Goal: Check status: Check status

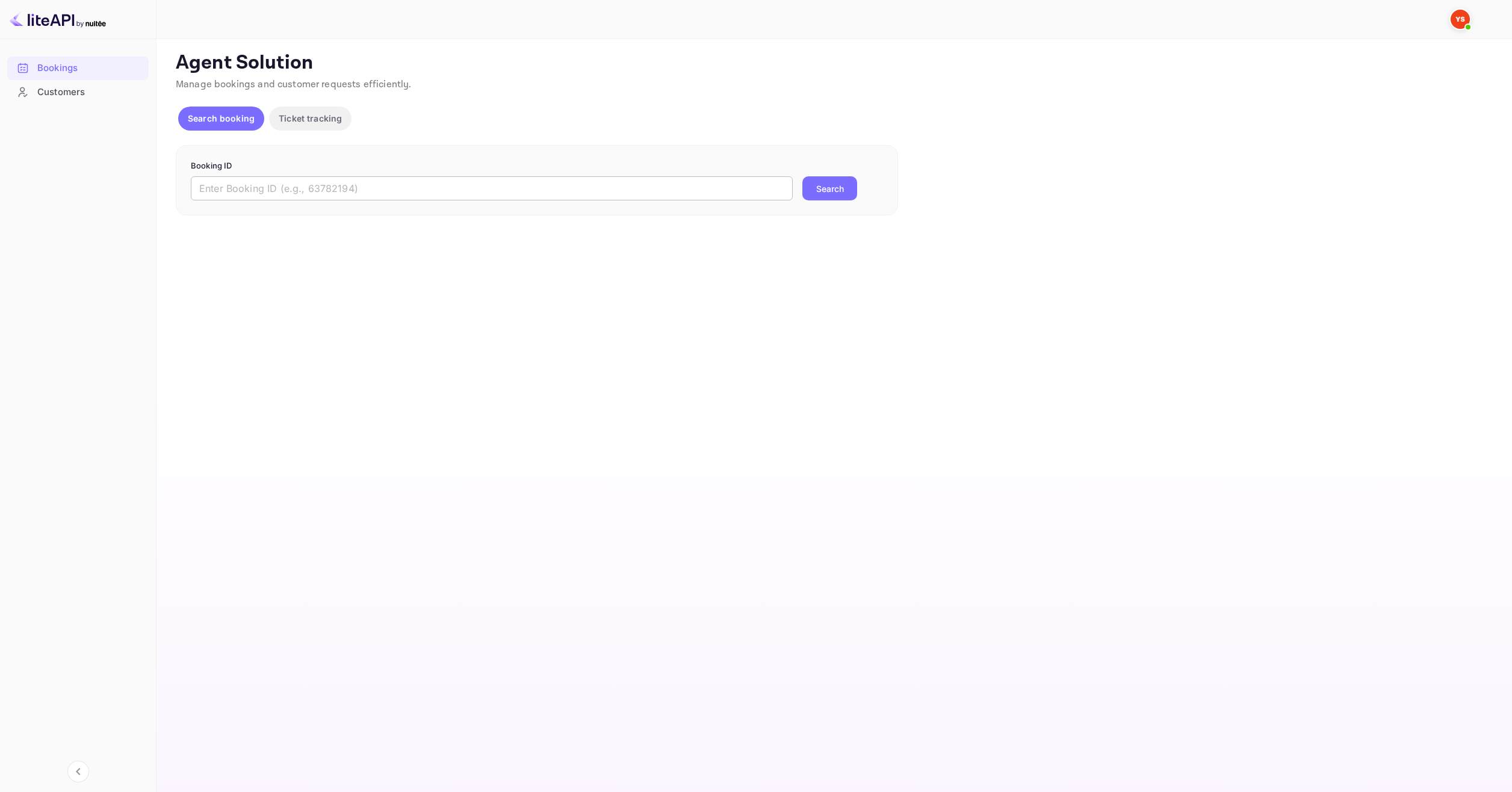
click at [708, 193] on input "text" at bounding box center [492, 188] width 602 height 24
paste input "9419465"
type input "9419465"
click at [842, 176] on form "Booking ID 9419465 ​ Search" at bounding box center [537, 180] width 692 height 41
click at [834, 188] on button "Search" at bounding box center [829, 188] width 55 height 24
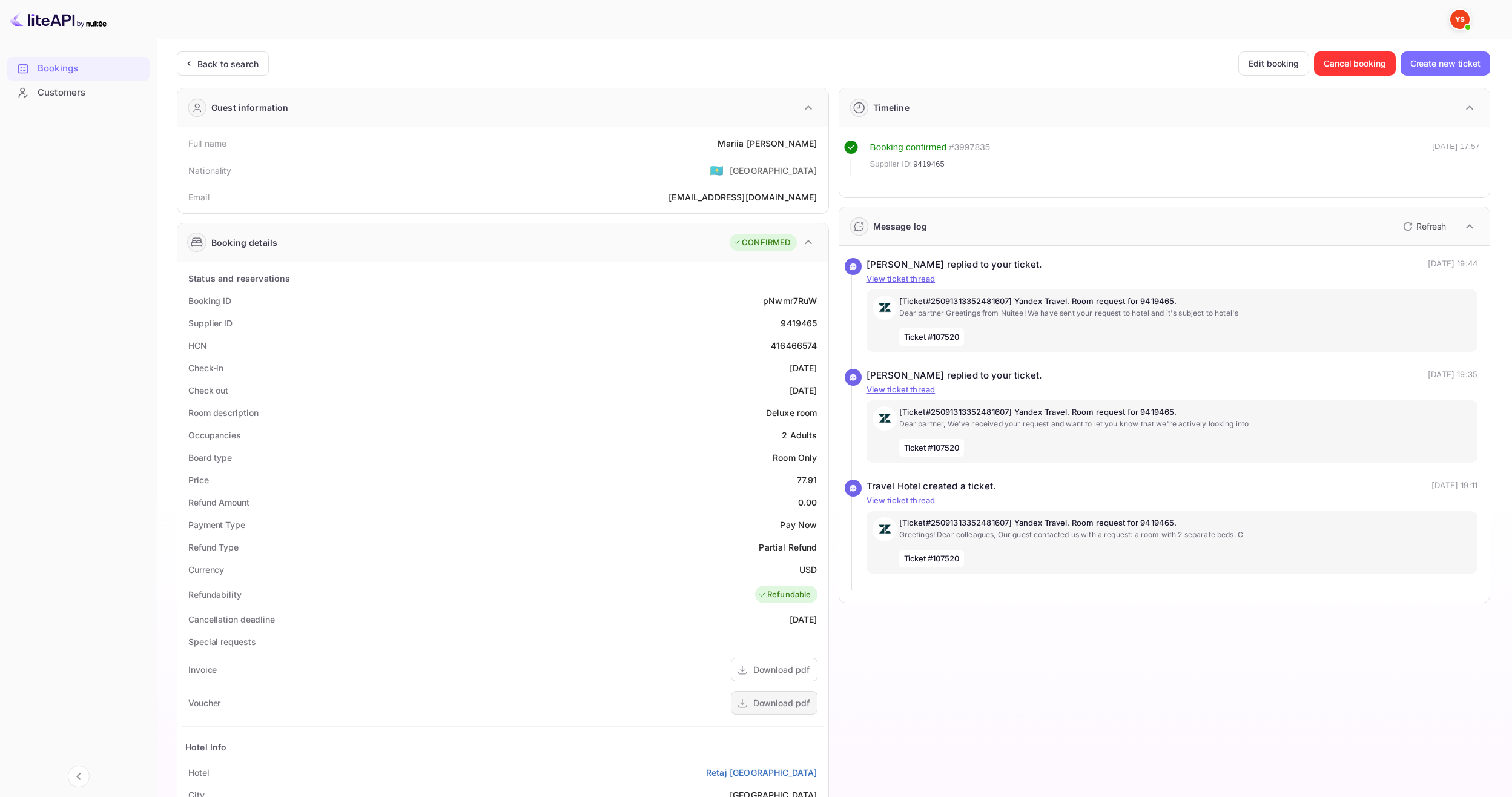
click at [766, 696] on div "Download pdf" at bounding box center [774, 703] width 87 height 23
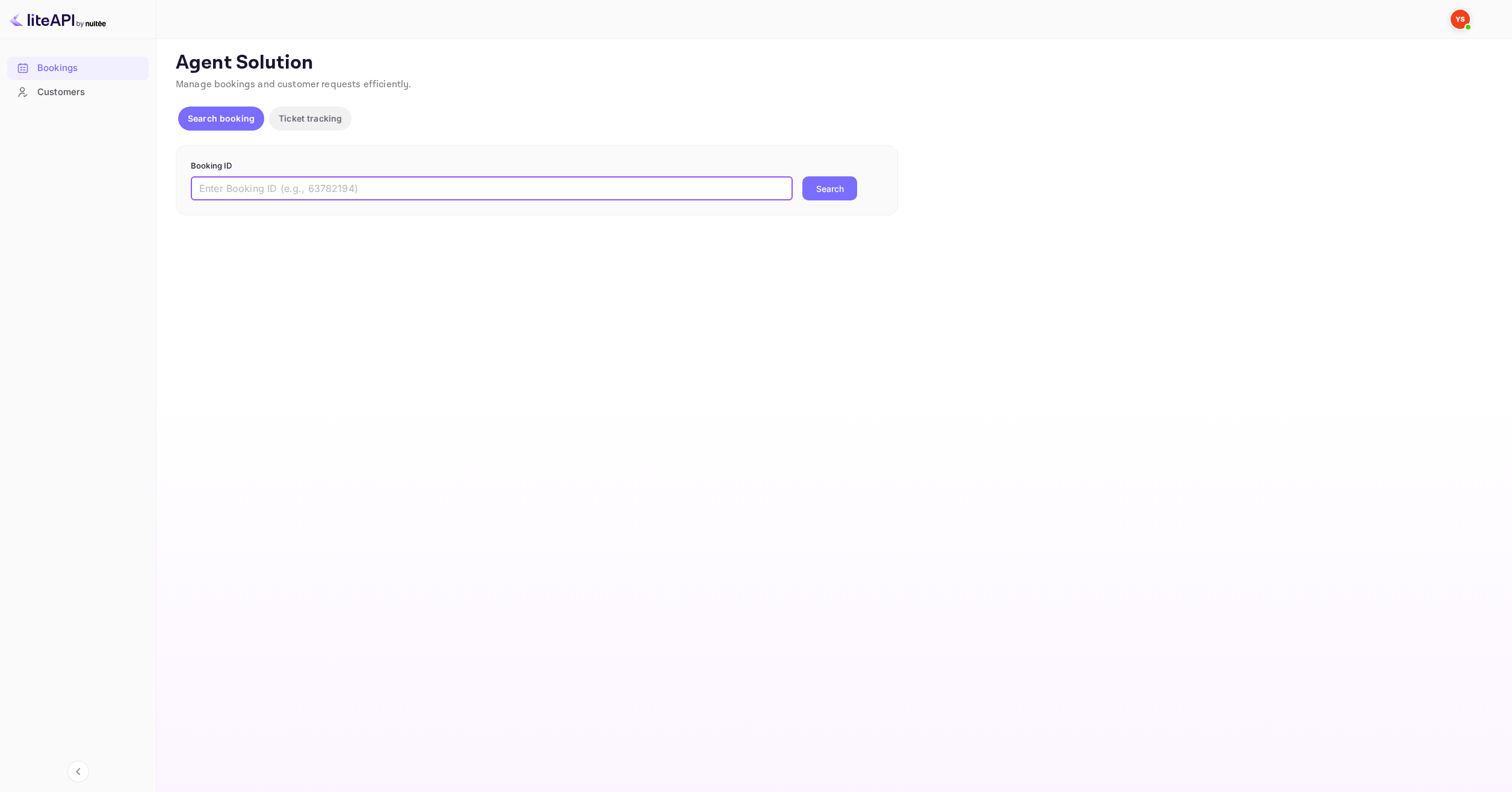
click at [465, 190] on input "text" at bounding box center [492, 188] width 602 height 24
paste input "9419465"
type input "9419465"
click at [825, 206] on div "Booking ID 9419465 ​ Search" at bounding box center [537, 180] width 722 height 71
click at [826, 190] on button "Search" at bounding box center [829, 188] width 55 height 24
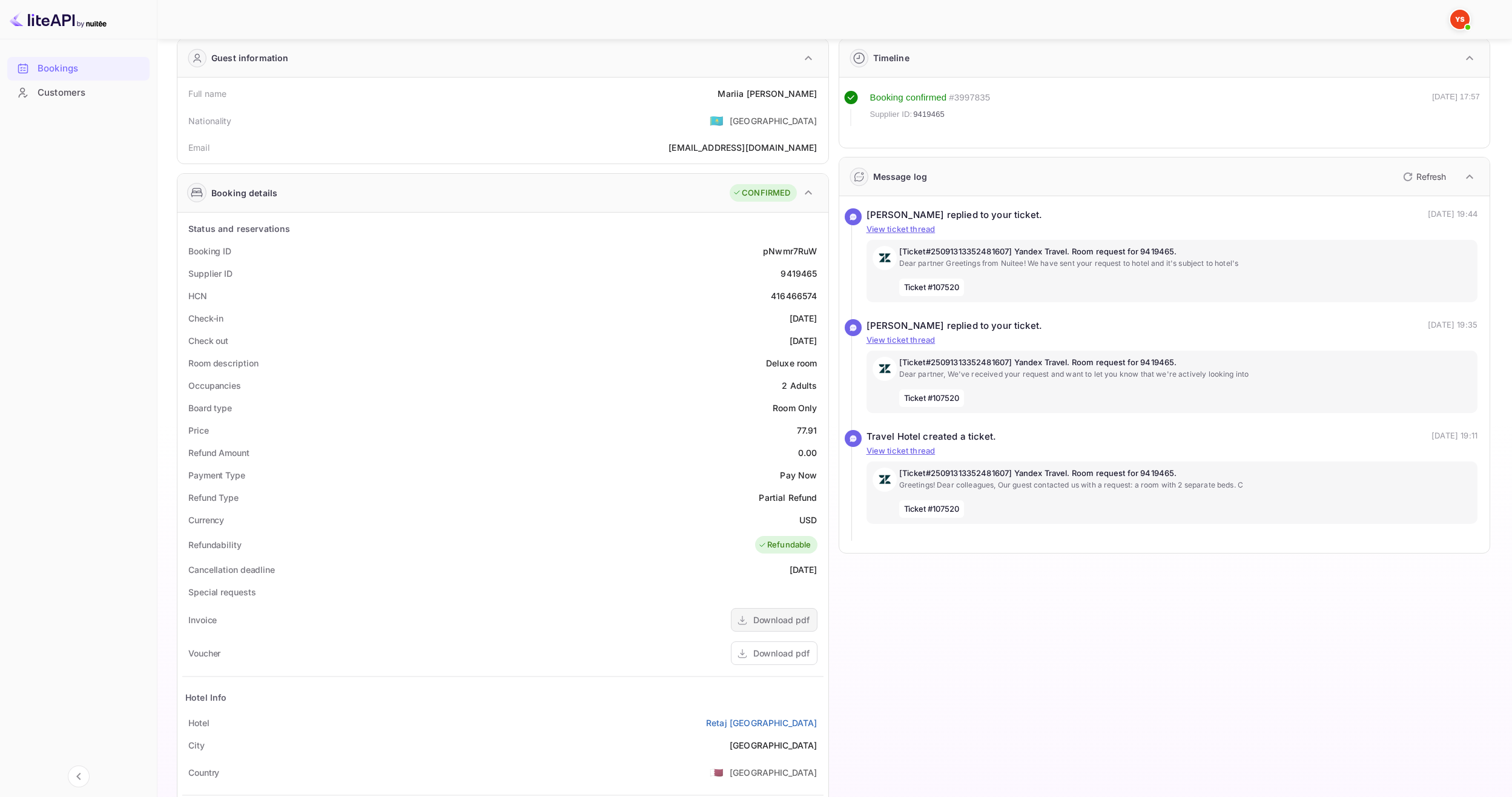
scroll to position [179, 0]
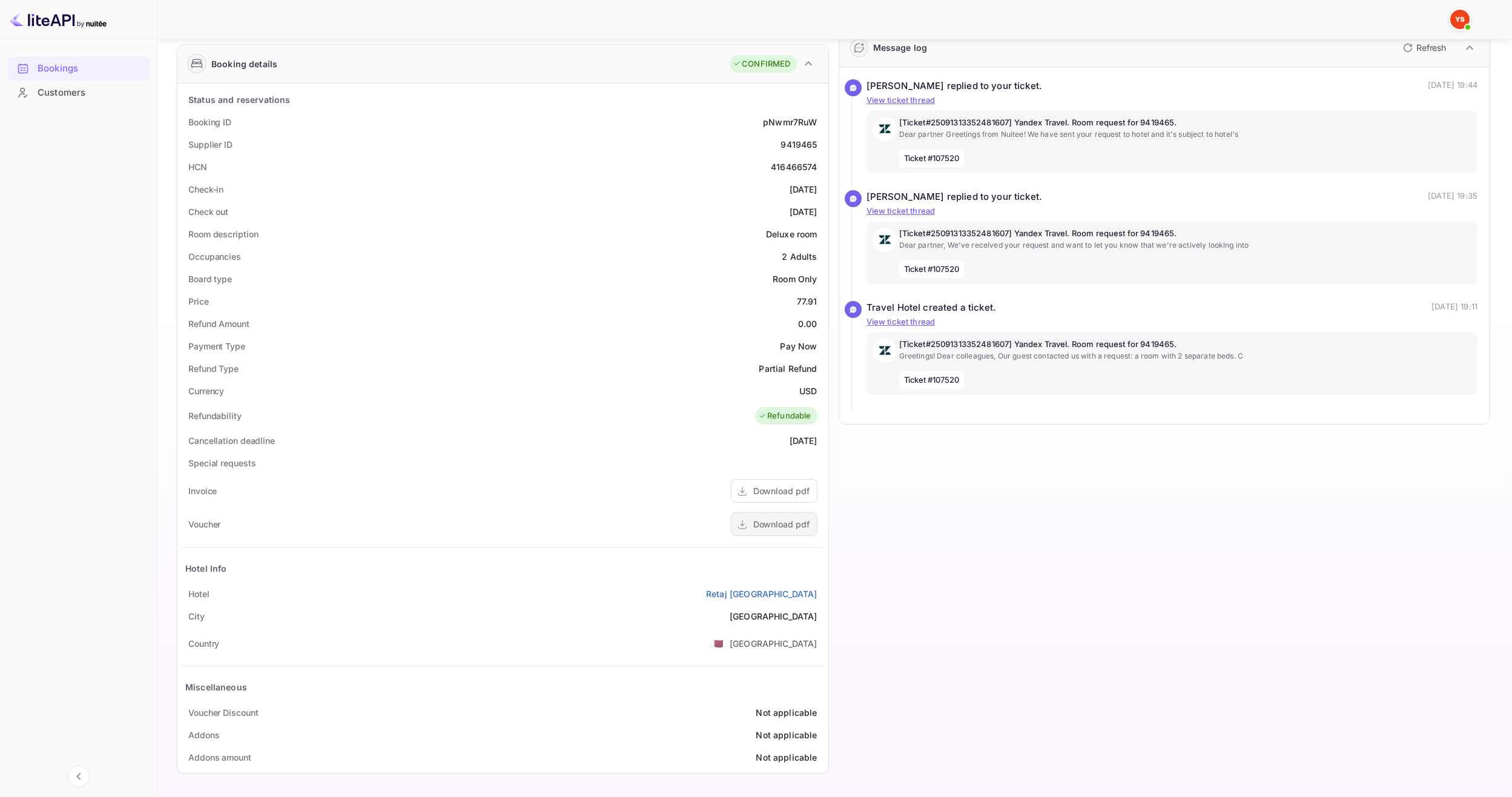
click at [777, 519] on div "Download pdf" at bounding box center [782, 524] width 56 height 13
